Goal: Entertainment & Leisure: Consume media (video, audio)

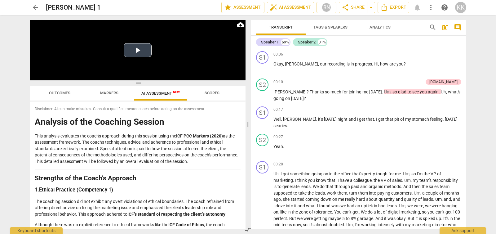
click at [139, 55] on button "Play Video" at bounding box center [138, 50] width 28 height 14
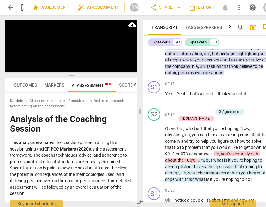
scroll to position [706, 0]
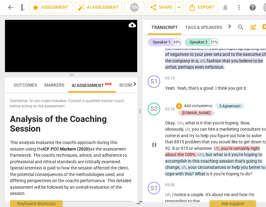
click at [153, 149] on span "pause" at bounding box center [153, 144] width 7 height 7
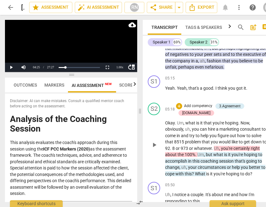
click at [153, 149] on span "play_arrow" at bounding box center [153, 144] width 7 height 7
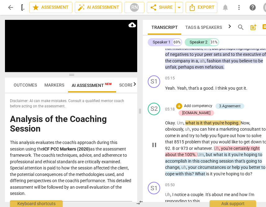
click at [216, 147] on span "Uh" at bounding box center [216, 148] width 5 height 5
click at [216, 182] on div "05:50 + Add competency keyboard_arrow_right Uh , I notice a couple . It's about…" at bounding box center [217, 193] width 104 height 22
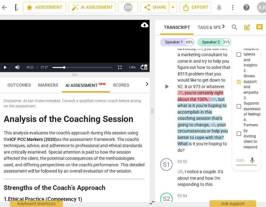
scroll to position [1314, 0]
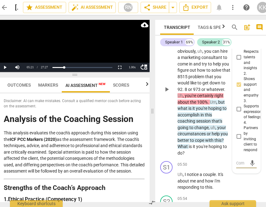
click at [165, 93] on span "play_arrow" at bounding box center [166, 89] width 7 height 7
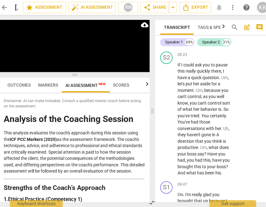
scroll to position [2047, 0]
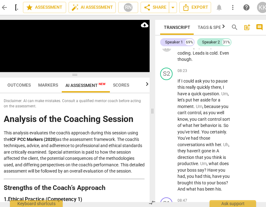
click at [170, 51] on span "pause" at bounding box center [166, 46] width 7 height 7
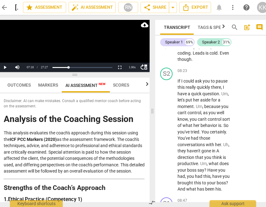
click at [170, 51] on span "play_arrow" at bounding box center [166, 46] width 7 height 7
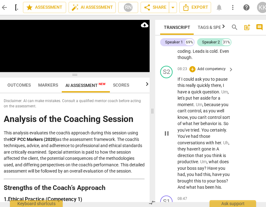
scroll to position [2050, 0]
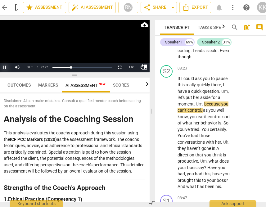
click at [6, 67] on button "Pause" at bounding box center [5, 67] width 12 height 9
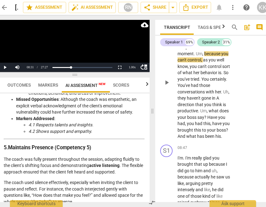
scroll to position [2112, 0]
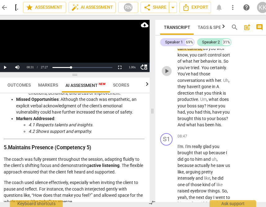
click at [164, 75] on span "play_arrow" at bounding box center [166, 70] width 7 height 7
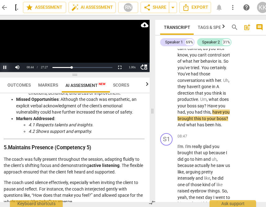
click at [2, 67] on button "Pause" at bounding box center [5, 67] width 12 height 9
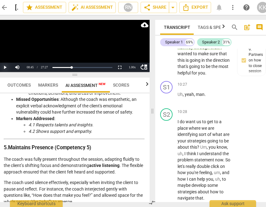
scroll to position [2649, 0]
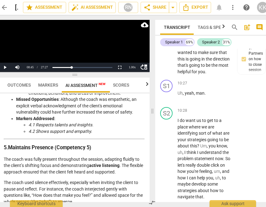
click at [6, 68] on button "Pause" at bounding box center [5, 67] width 12 height 9
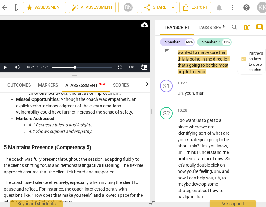
click at [170, 53] on span "play_arrow" at bounding box center [167, 49] width 10 height 7
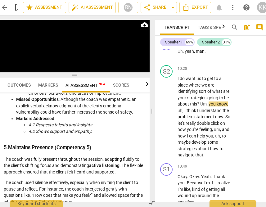
scroll to position [2697, 0]
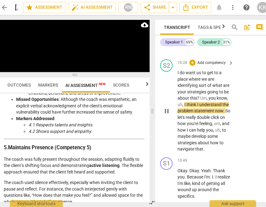
click at [161, 152] on div "S2 play_arrow pause" at bounding box center [168, 105] width 17 height 93
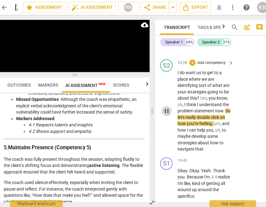
click at [166, 115] on span "pause" at bounding box center [166, 110] width 7 height 7
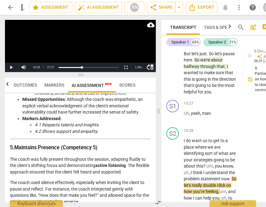
scroll to position [0, 0]
click at [170, 73] on span "play_arrow" at bounding box center [172, 69] width 7 height 7
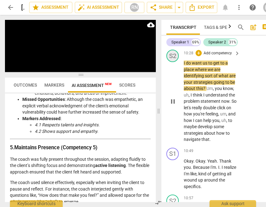
scroll to position [2690, 0]
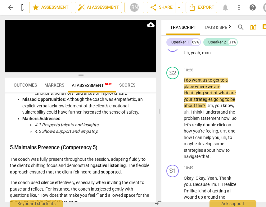
click at [173, 13] on span "pause" at bounding box center [172, 9] width 7 height 7
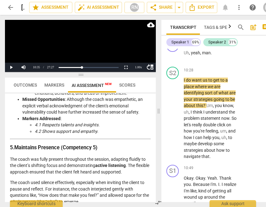
click at [173, 13] on span "play_arrow" at bounding box center [172, 9] width 7 height 7
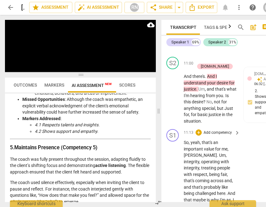
scroll to position [2899, 0]
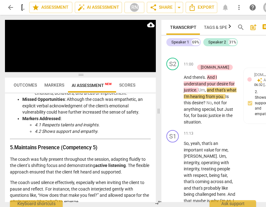
click at [170, 23] on span "pause" at bounding box center [172, 19] width 7 height 7
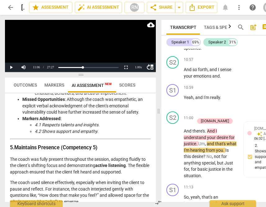
scroll to position [2845, 0]
click at [171, 39] on span "play_arrow" at bounding box center [172, 35] width 7 height 7
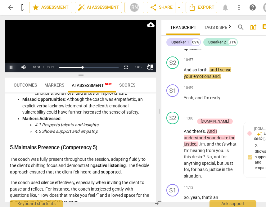
click at [12, 67] on button "Pause" at bounding box center [11, 67] width 12 height 9
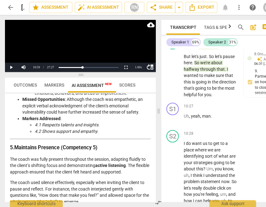
scroll to position [2635, 0]
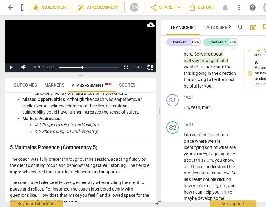
click at [177, 14] on span "play_arrow" at bounding box center [173, 10] width 10 height 7
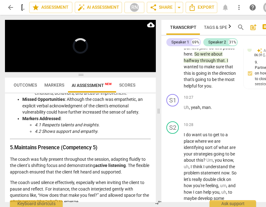
click at [172, 14] on span "play_arrow" at bounding box center [172, 10] width 7 height 7
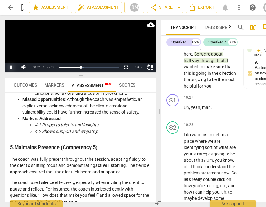
click at [12, 65] on button "Pause" at bounding box center [11, 67] width 12 height 9
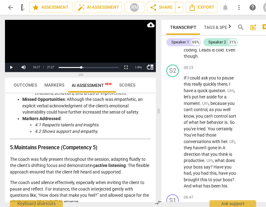
scroll to position [2051, 0]
click at [175, 47] on span "play_arrow" at bounding box center [172, 43] width 7 height 7
click at [10, 65] on button "Pause" at bounding box center [11, 67] width 12 height 9
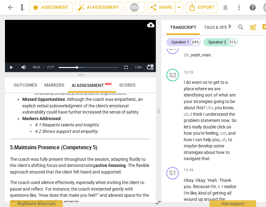
scroll to position [2712, 0]
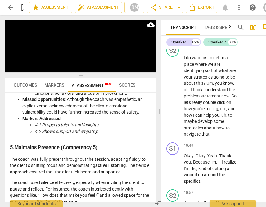
click at [175, 37] on span "pause" at bounding box center [172, 33] width 7 height 7
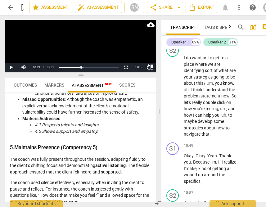
click at [174, 37] on span "play_arrow" at bounding box center [172, 33] width 7 height 7
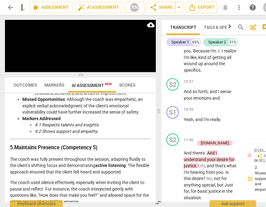
scroll to position [2834, 0]
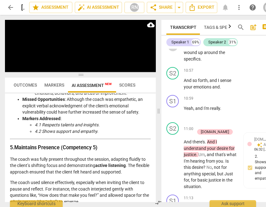
click at [171, 50] on span "pause" at bounding box center [172, 45] width 7 height 7
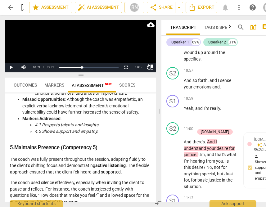
click at [171, 50] on span "play_arrow" at bounding box center [172, 45] width 7 height 7
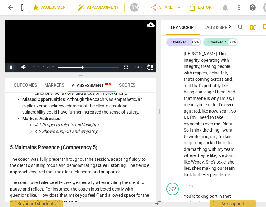
click at [14, 67] on button "Pause" at bounding box center [11, 67] width 12 height 9
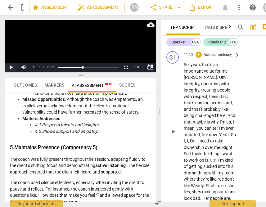
scroll to position [2950, 0]
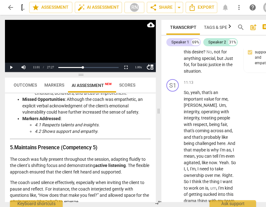
click at [8, 70] on button "Pause" at bounding box center [11, 67] width 12 height 9
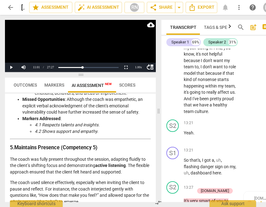
scroll to position [3542, 0]
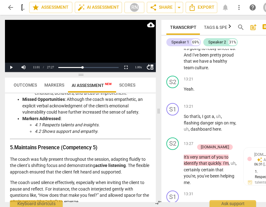
drag, startPoint x: 168, startPoint y: 122, endPoint x: 169, endPoint y: 127, distance: 4.7
click at [168, 69] on div "play_arrow pause" at bounding box center [176, 33] width 16 height 72
click at [169, 37] on span "play_arrow" at bounding box center [173, 32] width 10 height 7
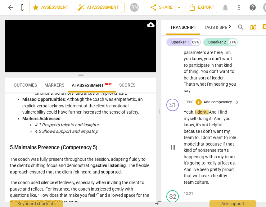
scroll to position [3399, 0]
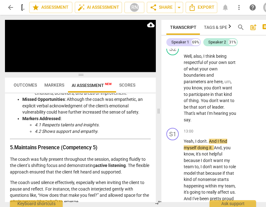
click at [209, 18] on span "So" at bounding box center [210, 15] width 6 height 5
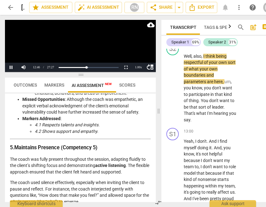
click at [199, 31] on span "of" at bounding box center [201, 28] width 5 height 5
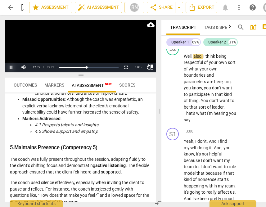
click at [11, 66] on button "Pause" at bounding box center [11, 67] width 12 height 9
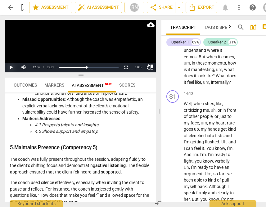
scroll to position [3879, 0]
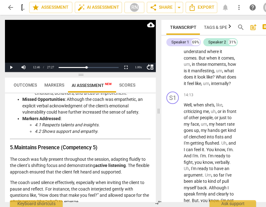
click at [174, 30] on span "play_arrow" at bounding box center [172, 26] width 7 height 7
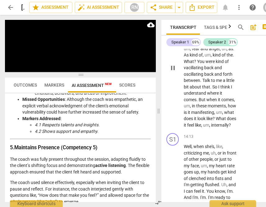
scroll to position [3808, 0]
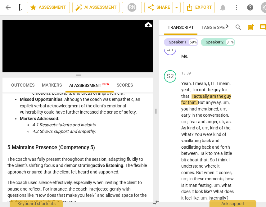
scroll to position [3756, 0]
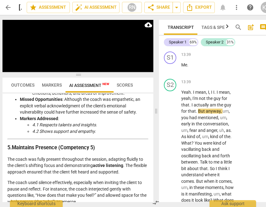
click at [171, 7] on span "pause" at bounding box center [170, 3] width 7 height 7
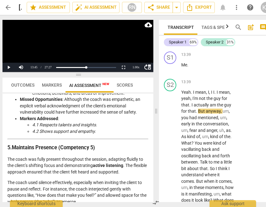
click at [171, 7] on span "play_arrow" at bounding box center [170, 3] width 7 height 7
click at [173, 7] on span "pause" at bounding box center [170, 3] width 7 height 7
click at [173, 7] on span "play_arrow" at bounding box center [170, 3] width 7 height 7
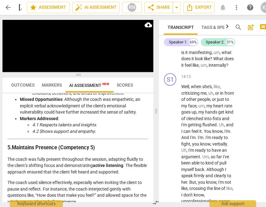
scroll to position [3897, 0]
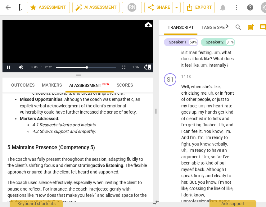
click at [7, 72] on div "Play Video move_up Pause Current Time 14:00 / Duration Time 27:27 Loaded : 0% P…" at bounding box center [77, 47] width 151 height 55
click at [7, 70] on button "Pause" at bounding box center [8, 67] width 12 height 9
click at [7, 66] on button "Play" at bounding box center [8, 67] width 12 height 9
click at [8, 67] on button "Pause" at bounding box center [8, 67] width 12 height 9
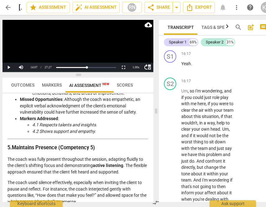
scroll to position [4374, 0]
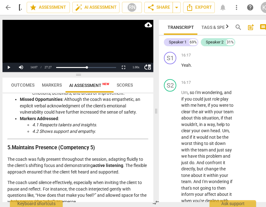
click at [8, 68] on button "Pause" at bounding box center [8, 67] width 12 height 9
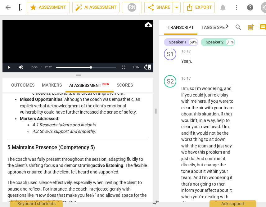
scroll to position [4378, 0]
click at [8, 65] on button "Pause" at bounding box center [8, 67] width 12 height 9
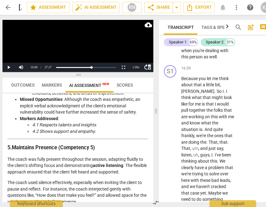
scroll to position [4524, 0]
click at [230, 33] on span "if" at bounding box center [231, 31] width 2 height 5
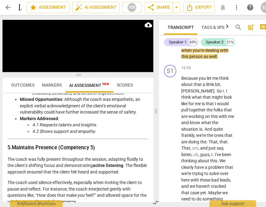
click at [205, 53] on span "dealing" at bounding box center [212, 50] width 15 height 5
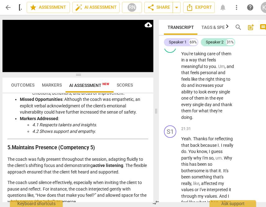
scroll to position [5461, 0]
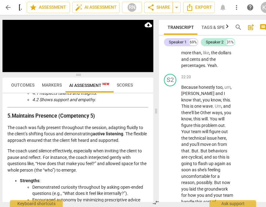
scroll to position [5828, 0]
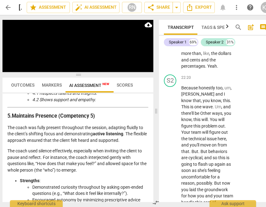
click at [0, 0] on span "play_arrow" at bounding box center [0, 0] width 0 height 0
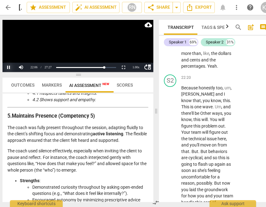
click at [8, 68] on button "Pause" at bounding box center [8, 67] width 12 height 9
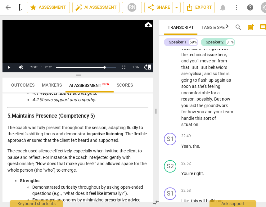
scroll to position [5921, 0]
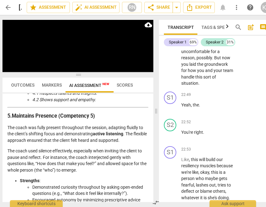
scroll to position [5942, 0]
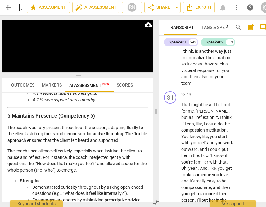
scroll to position [6226, 0]
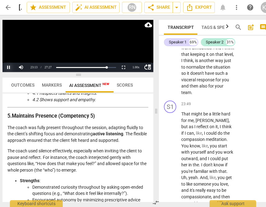
click at [7, 66] on button "Pause" at bounding box center [8, 67] width 12 height 9
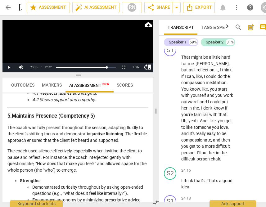
scroll to position [6283, 0]
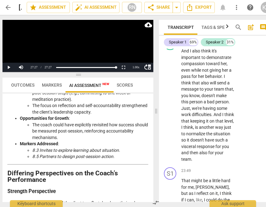
scroll to position [6127, 0]
